Goal: Task Accomplishment & Management: Use online tool/utility

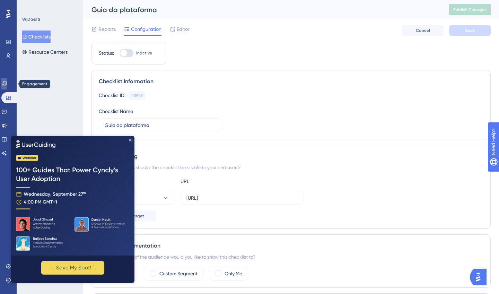
click at [7, 83] on icon at bounding box center [4, 84] width 6 height 6
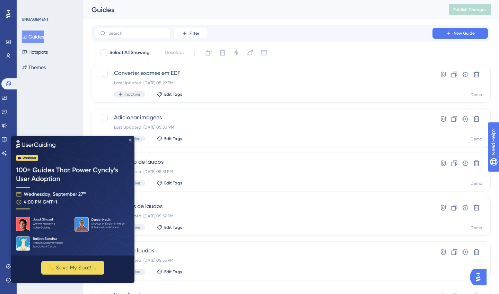
click at [129, 138] on icon "Close Preview" at bounding box center [130, 139] width 3 height 3
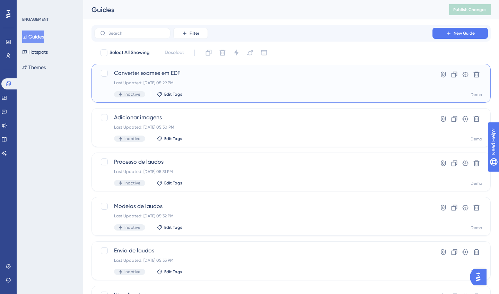
click at [206, 88] on div "Converter exames em EDF Last Updated: Sep 19 2025, 05:29 PM Inactive Edit Tags" at bounding box center [263, 83] width 298 height 28
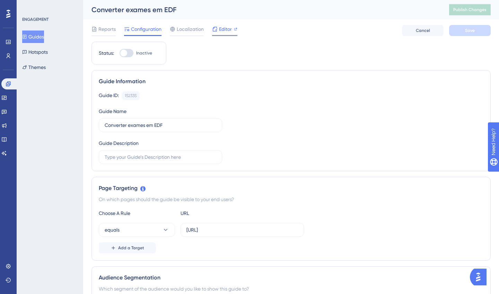
click at [219, 29] on span "Editor" at bounding box center [225, 29] width 13 height 8
click at [7, 104] on div "Engagement Widgets Feedback Product Updates Knowledge Base AI Assistant" at bounding box center [8, 118] width 14 height 80
click at [6, 99] on icon at bounding box center [4, 98] width 5 height 4
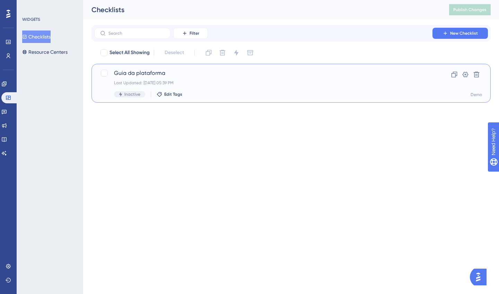
click at [179, 69] on span "Guia da plataforma" at bounding box center [263, 73] width 298 height 8
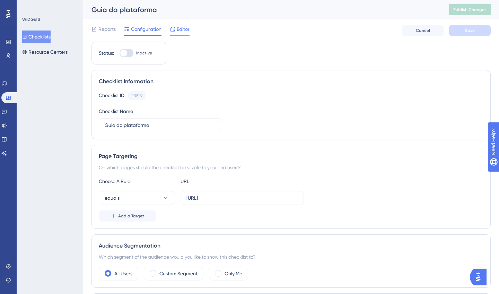
click at [179, 29] on span "Editor" at bounding box center [183, 29] width 13 height 8
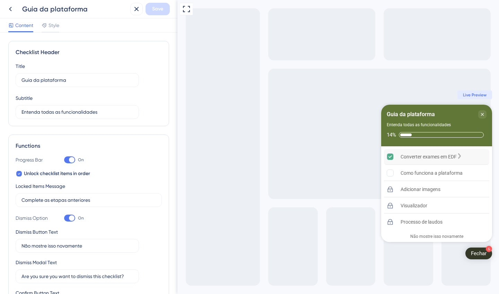
click at [391, 157] on icon "Converter exames em EDF is complete." at bounding box center [390, 156] width 7 height 7
click at [479, 250] on div "Fechar" at bounding box center [479, 253] width 16 height 7
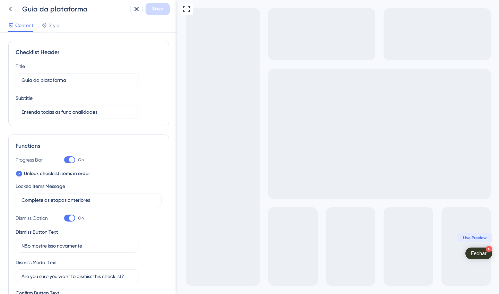
click at [483, 253] on div "Fechar" at bounding box center [479, 253] width 16 height 7
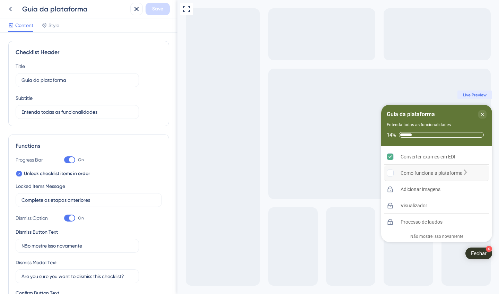
click at [432, 169] on div "Como funciona a plataforma" at bounding box center [431, 173] width 62 height 8
click at [404, 178] on div "Como funciona a plataforma" at bounding box center [436, 173] width 105 height 16
click at [11, 9] on icon at bounding box center [10, 9] width 8 height 8
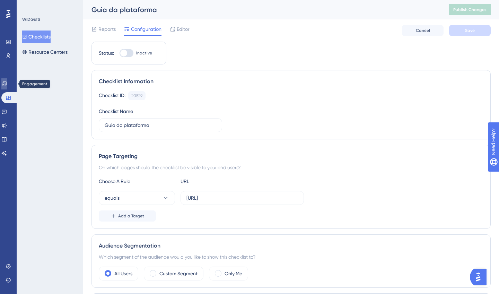
click at [7, 82] on icon at bounding box center [4, 84] width 6 height 6
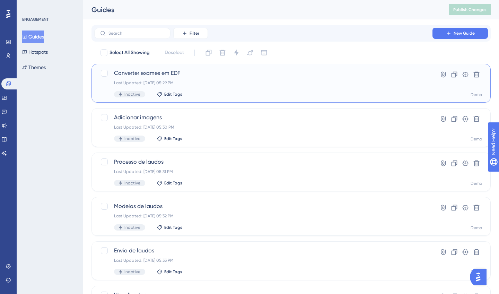
click at [165, 77] on span "Converter exames em EDF" at bounding box center [263, 73] width 298 height 8
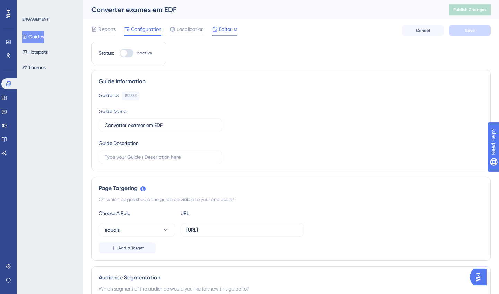
click at [220, 36] on div at bounding box center [224, 35] width 25 height 1
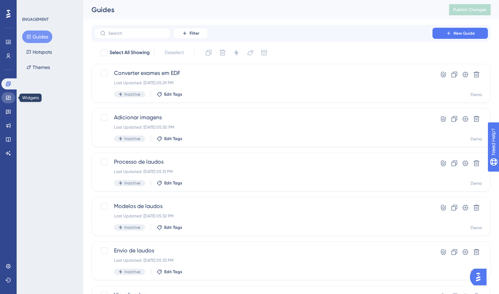
click at [9, 98] on icon at bounding box center [9, 98] width 6 height 6
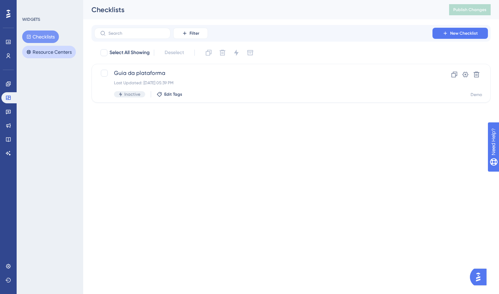
click at [50, 51] on button "Resource Centers" at bounding box center [49, 52] width 54 height 12
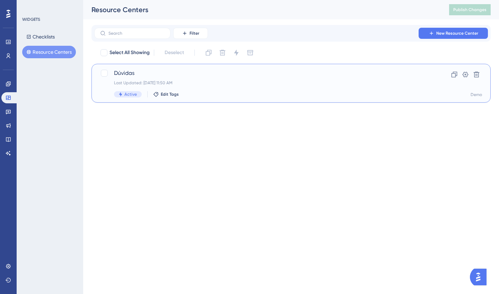
click at [207, 82] on div "Last Updated: Mar 27 2025, 11:50 AM" at bounding box center [263, 83] width 298 height 6
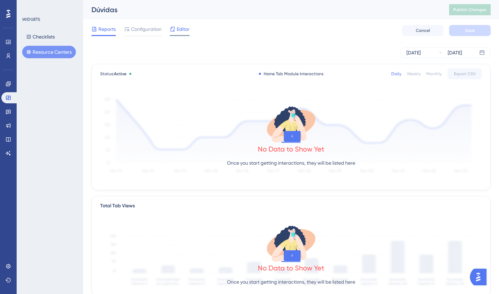
click at [184, 34] on div "Editor" at bounding box center [180, 30] width 20 height 11
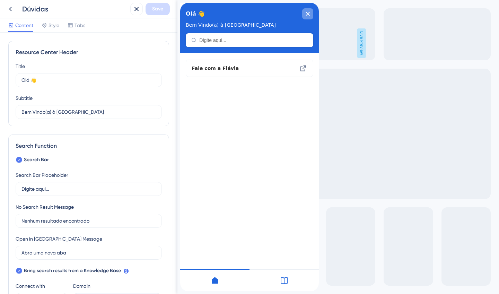
click at [307, 16] on icon "close resource center" at bounding box center [307, 14] width 4 height 4
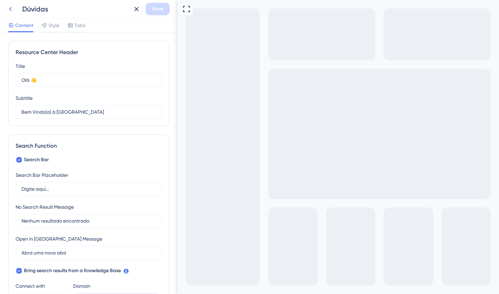
click at [10, 9] on icon at bounding box center [10, 9] width 3 height 5
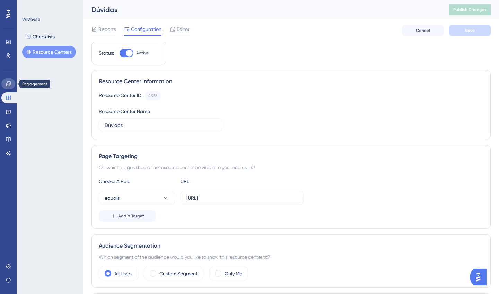
click at [9, 84] on icon at bounding box center [8, 83] width 5 height 5
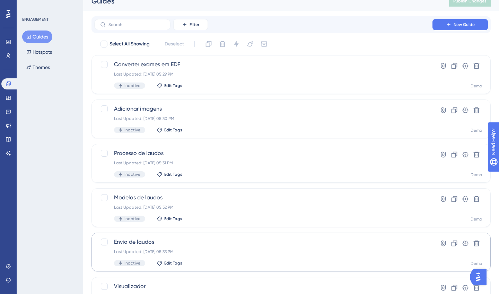
scroll to position [8, 0]
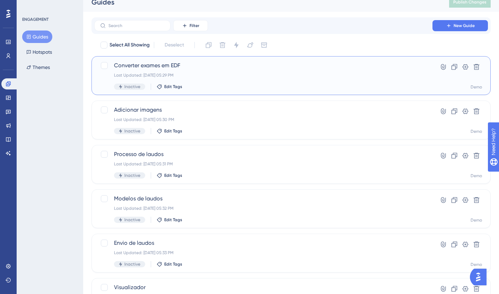
click at [227, 72] on div "Converter exames em EDF Last Updated: Sep 19 2025, 05:29 PM Inactive Edit Tags" at bounding box center [263, 75] width 298 height 28
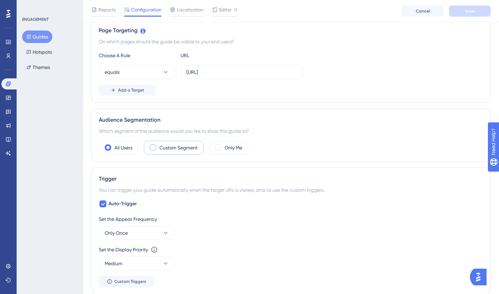
scroll to position [171, 0]
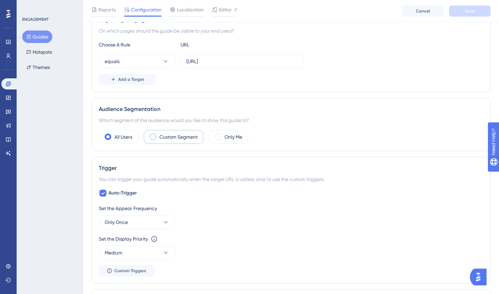
click at [184, 138] on label "Custom Segment" at bounding box center [178, 137] width 38 height 8
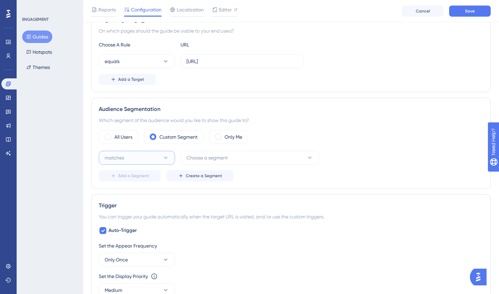
click at [161, 160] on button "matches" at bounding box center [137, 158] width 76 height 14
click at [159, 177] on div "matches matches" at bounding box center [137, 179] width 56 height 14
click at [232, 157] on button "Choose a segment" at bounding box center [249, 158] width 138 height 14
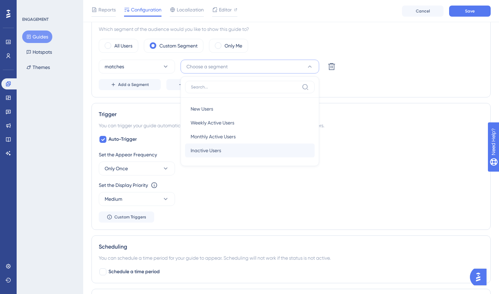
scroll to position [262, 0]
click at [159, 118] on div "Trigger You can trigger your guide automatically when the target URL is visited…" at bounding box center [290, 165] width 399 height 127
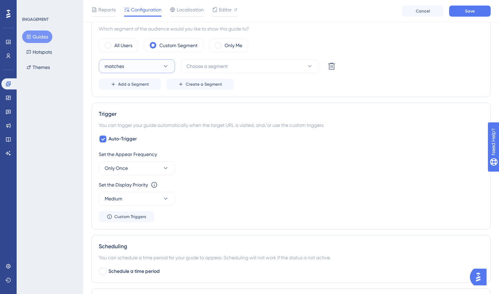
click at [162, 67] on icon at bounding box center [165, 66] width 7 height 7
click at [9, 264] on icon at bounding box center [8, 265] width 5 height 5
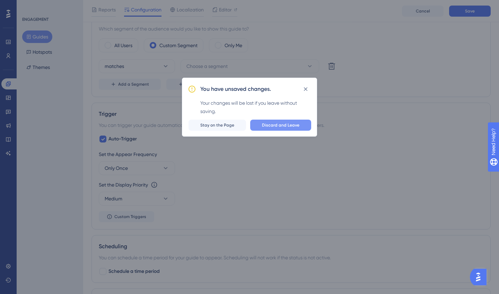
click at [280, 126] on span "Discard and Leave" at bounding box center [280, 125] width 37 height 6
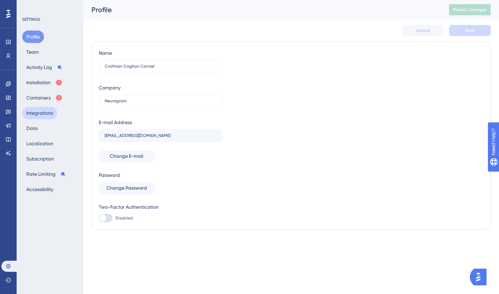
click at [47, 113] on button "Integrations" at bounding box center [39, 113] width 35 height 12
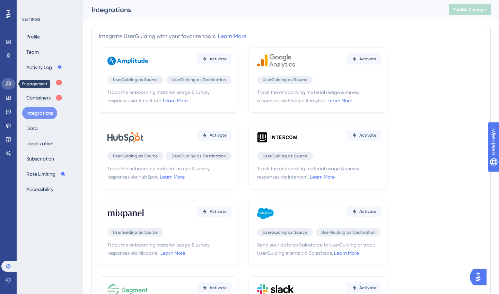
click at [9, 83] on icon at bounding box center [9, 84] width 6 height 6
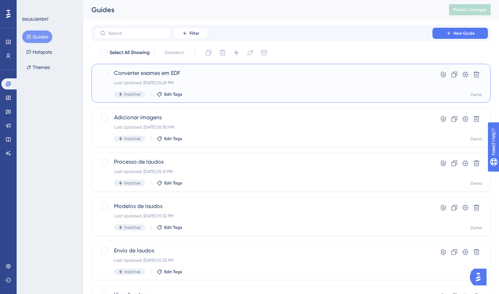
click at [267, 96] on div "Inactive Edit Tags" at bounding box center [263, 94] width 298 height 6
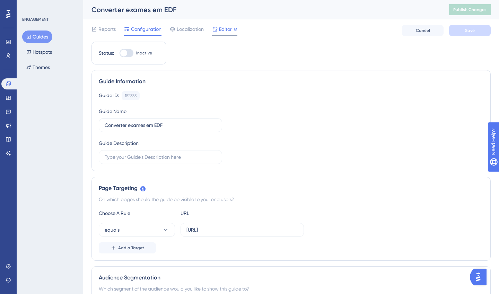
click at [221, 26] on span "Editor" at bounding box center [225, 29] width 13 height 8
